Goal: Check status: Check status

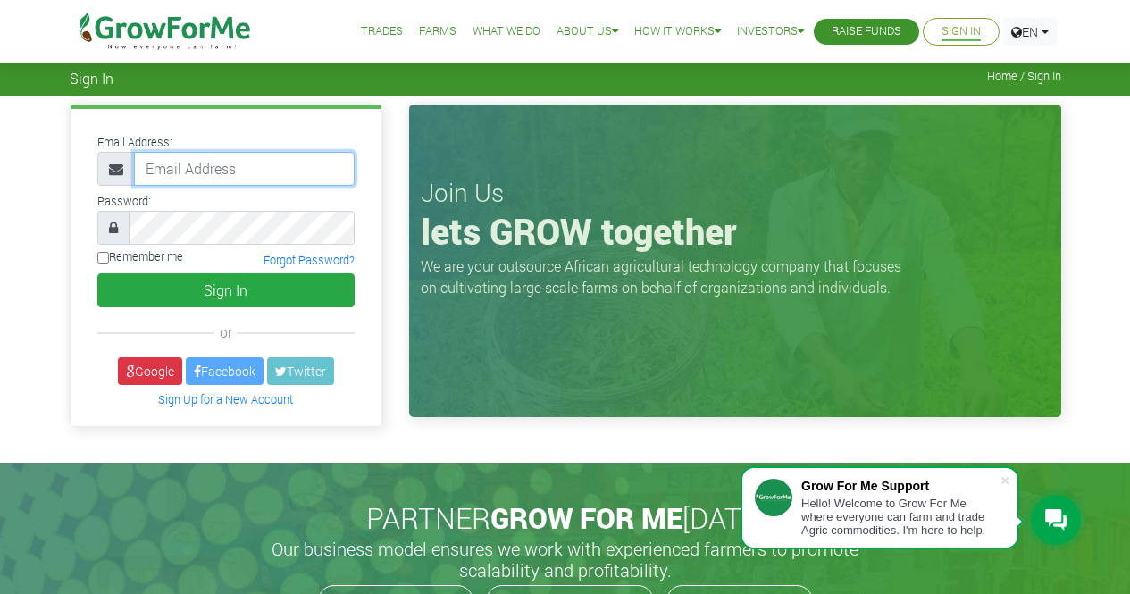
type input "[EMAIL_ADDRESS][DOMAIN_NAME]"
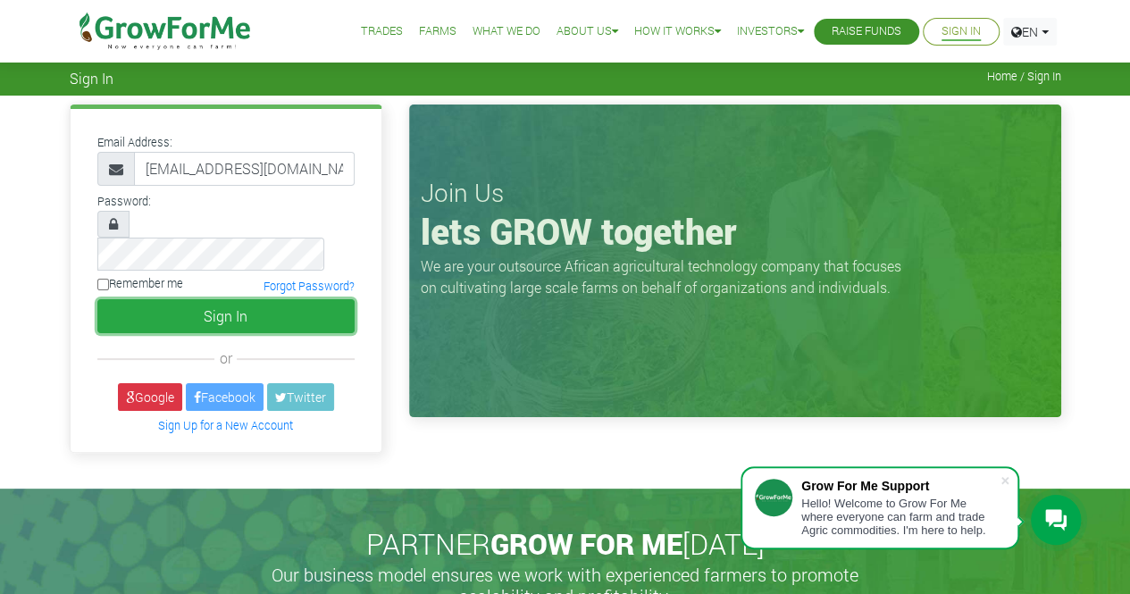
click at [189, 299] on button "Sign In" at bounding box center [225, 316] width 257 height 34
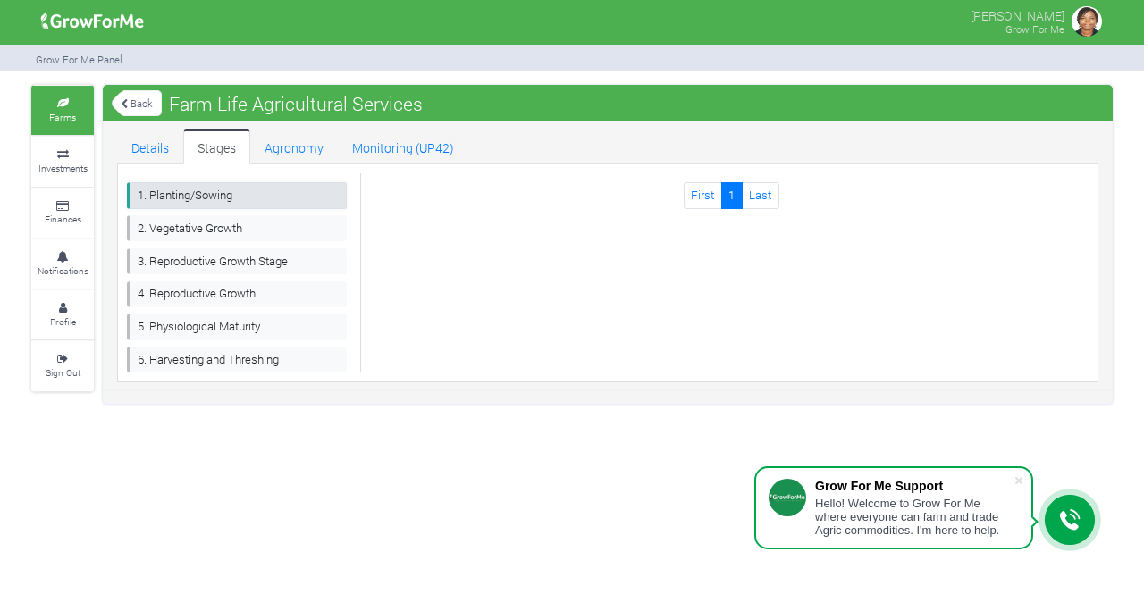
click at [205, 190] on link "1. Planting/Sowing" at bounding box center [237, 195] width 220 height 26
click at [154, 144] on link "Details" at bounding box center [150, 147] width 66 height 36
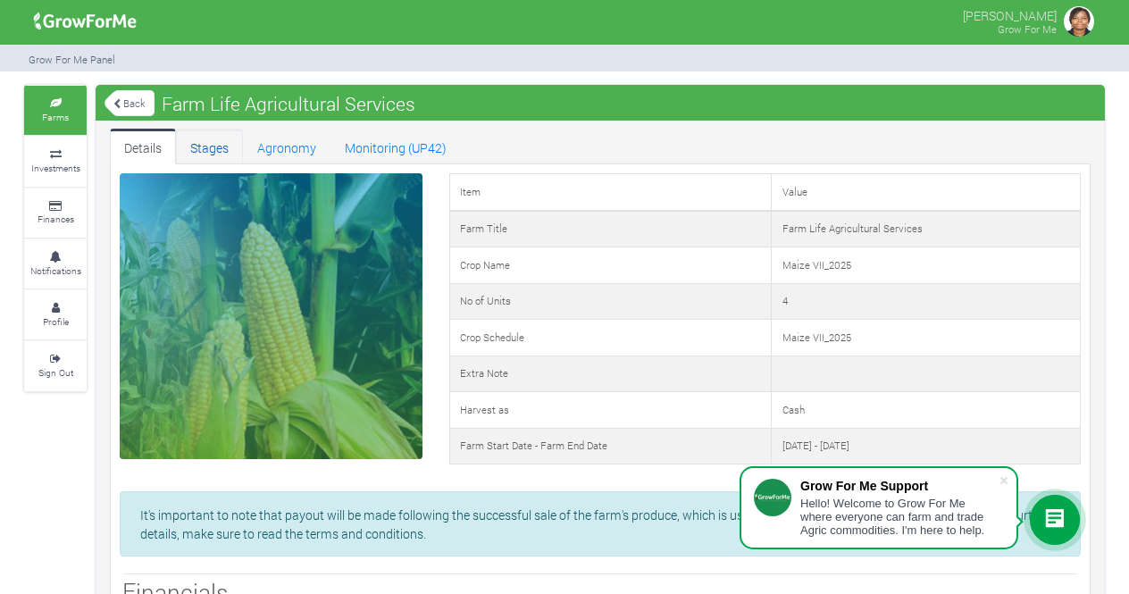
click at [209, 143] on link "Stages" at bounding box center [209, 147] width 67 height 36
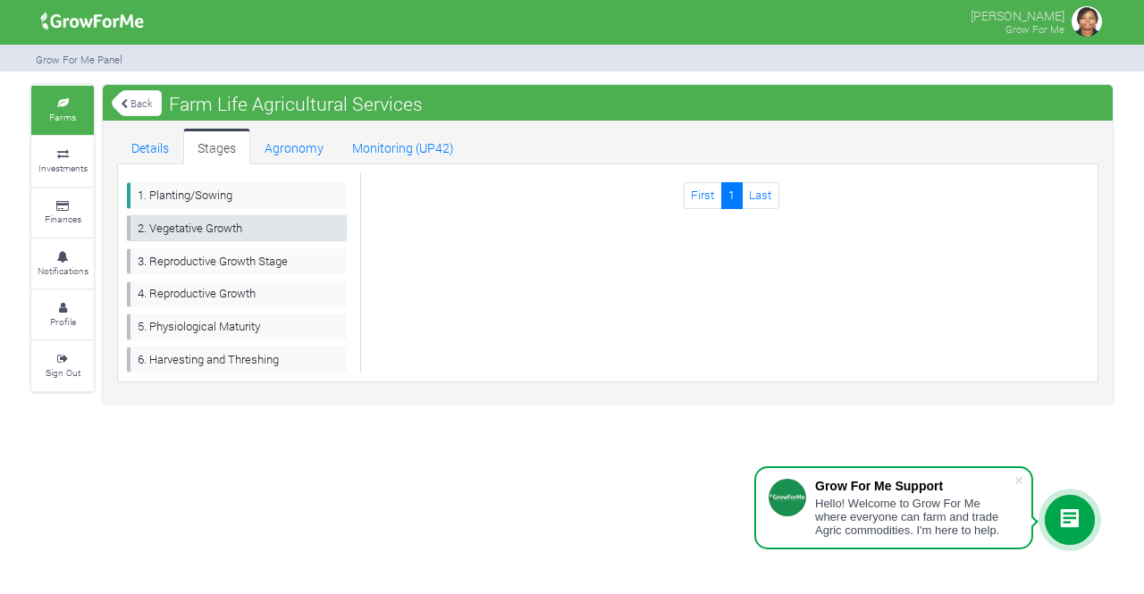
click at [226, 226] on link "2. Vegetative Growth" at bounding box center [237, 228] width 220 height 26
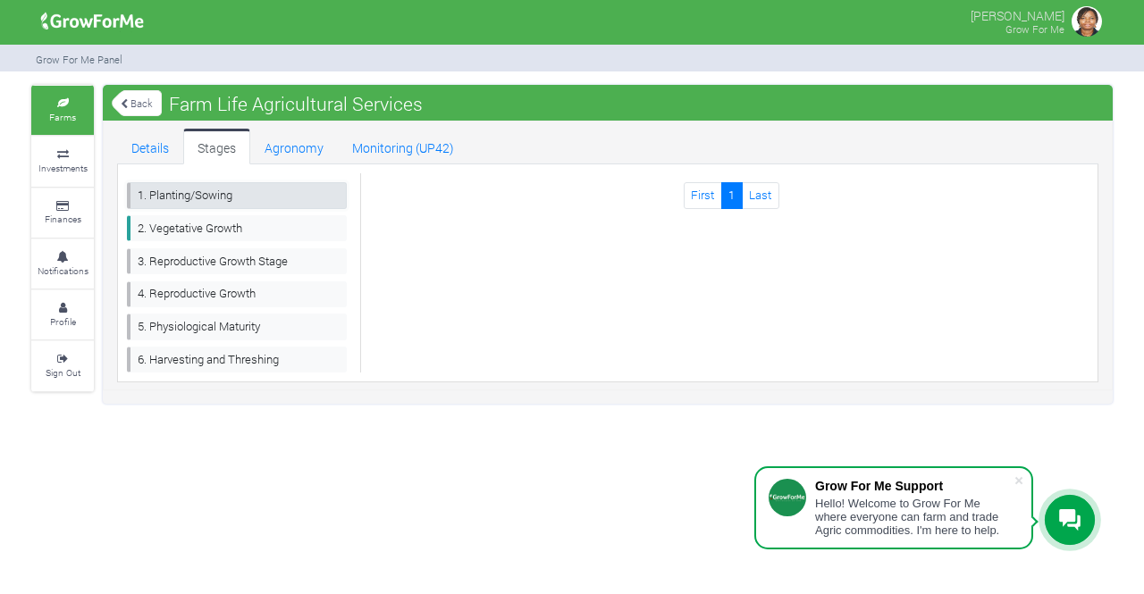
click at [225, 197] on link "1. Planting/Sowing" at bounding box center [237, 195] width 220 height 26
click at [311, 146] on link "Agronomy" at bounding box center [294, 147] width 88 height 36
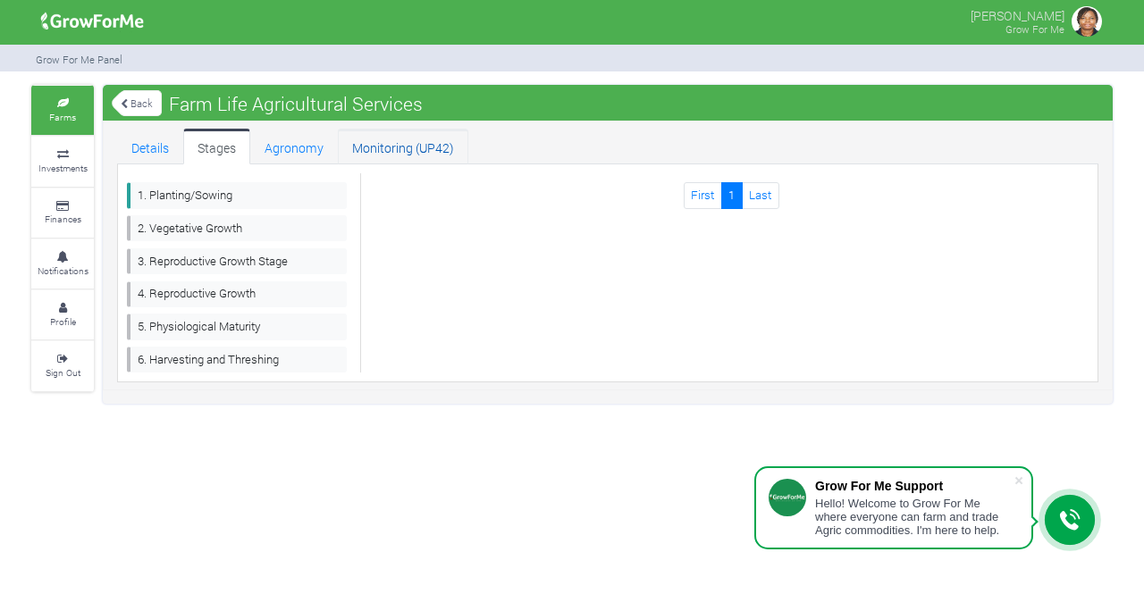
click at [388, 147] on link "Monitoring (UP42)" at bounding box center [403, 147] width 130 height 36
click at [73, 164] on small "Investments" at bounding box center [62, 168] width 49 height 13
